Goal: Navigation & Orientation: Find specific page/section

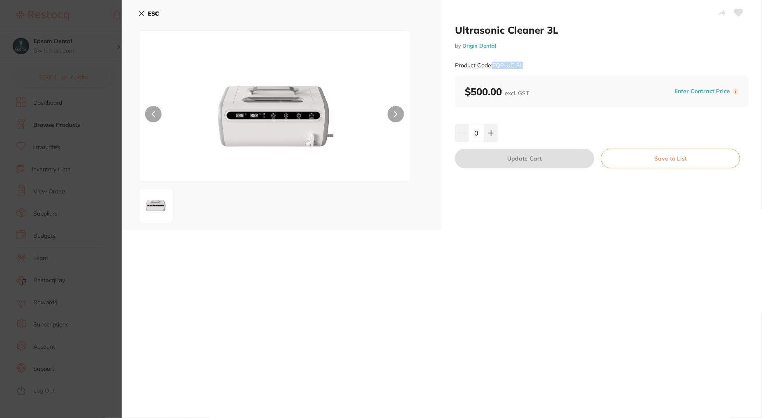
click at [141, 14] on icon at bounding box center [141, 14] width 5 height 5
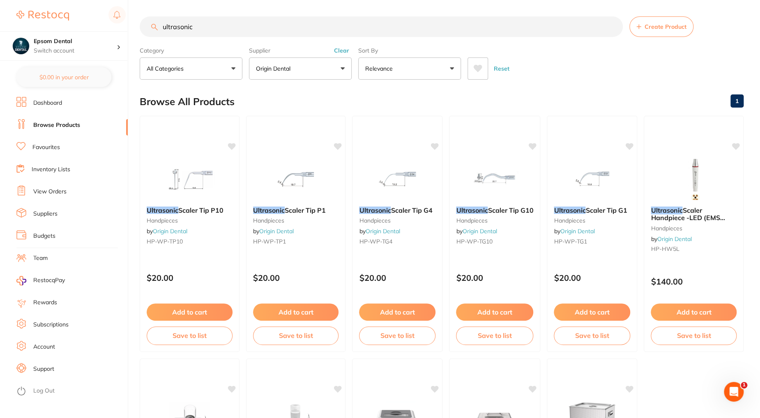
click at [49, 222] on ul "Dashboard Browse Products Favourites Inventory Lists View Orders Suppliers Budg…" at bounding box center [71, 257] width 111 height 321
click at [52, 217] on link "Suppliers" at bounding box center [45, 214] width 24 height 8
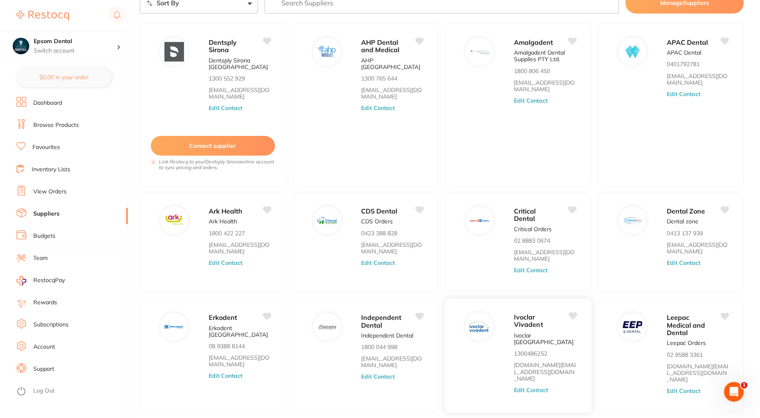
scroll to position [89, 0]
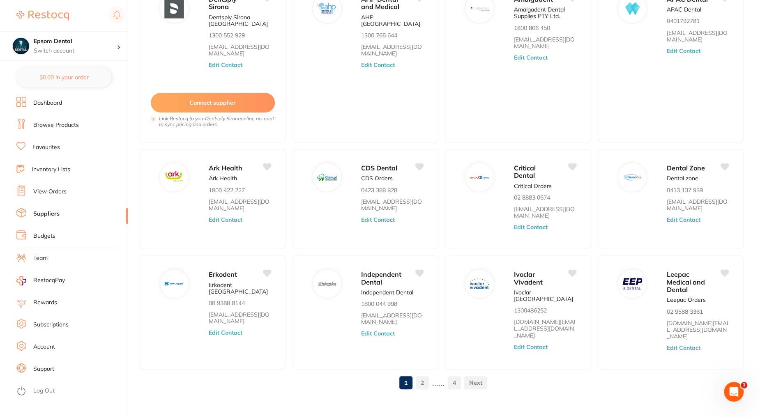
click at [422, 377] on link "2" at bounding box center [422, 383] width 13 height 16
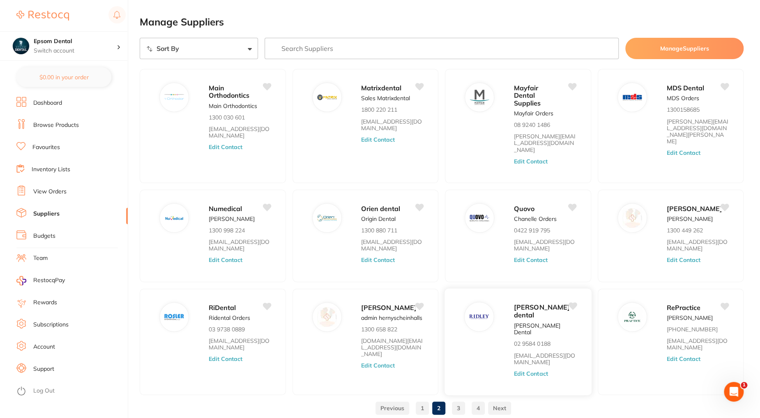
scroll to position [33, 0]
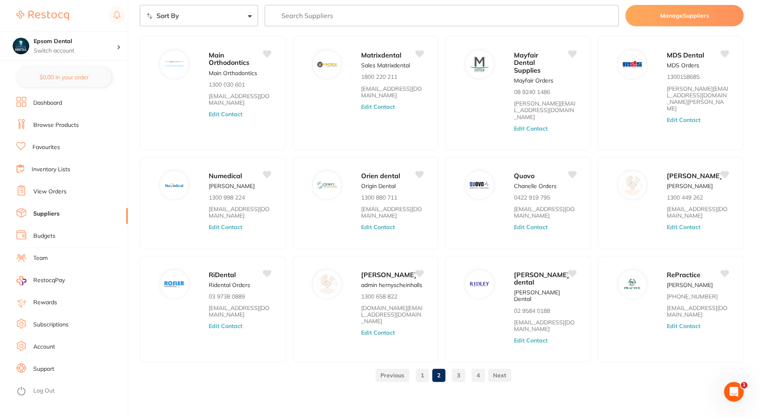
click at [451, 376] on ul "1 2 3 4" at bounding box center [441, 375] width 139 height 13
click at [455, 377] on link "3" at bounding box center [458, 375] width 13 height 16
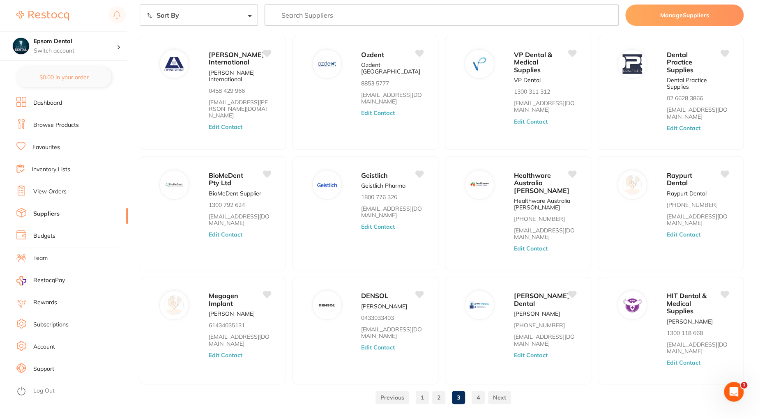
click at [476, 397] on link "4" at bounding box center [478, 398] width 13 height 16
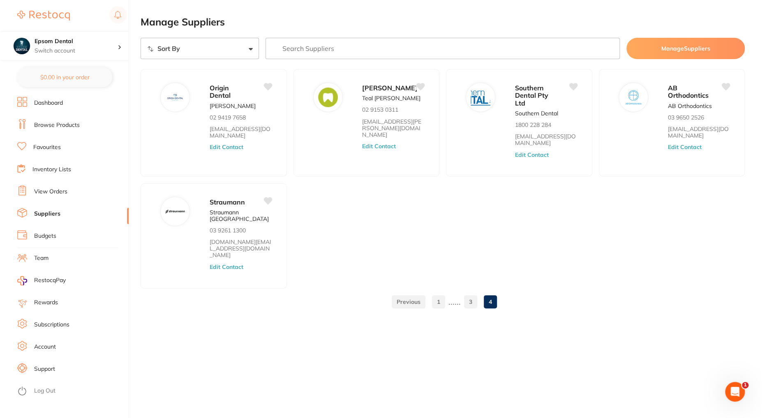
scroll to position [0, 0]
click at [219, 95] on span "Origin Dental" at bounding box center [219, 91] width 21 height 16
